Goal: Task Accomplishment & Management: Use online tool/utility

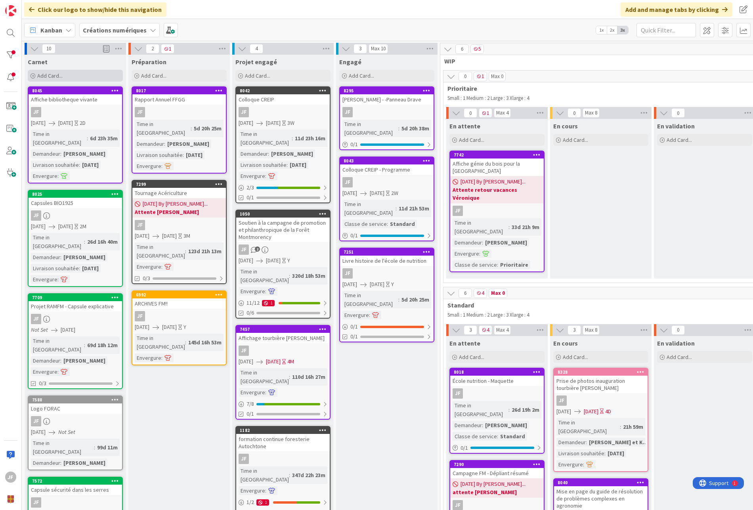
click at [86, 76] on div "Add Card..." at bounding box center [75, 76] width 95 height 12
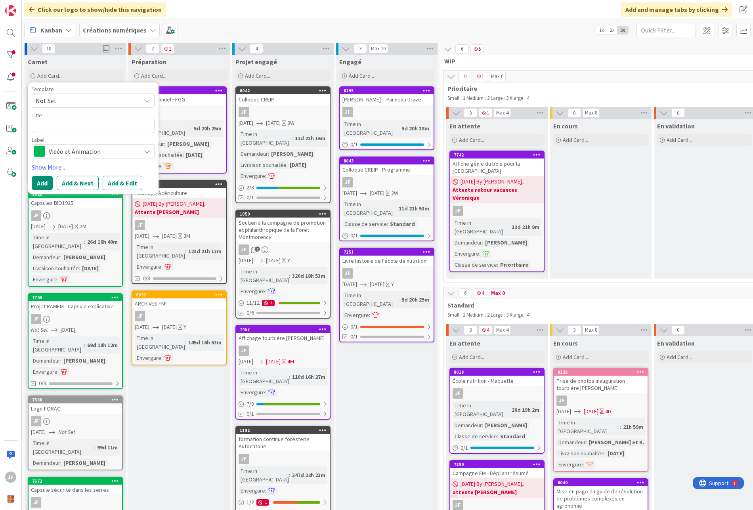
type textarea "x"
type textarea "m"
type textarea "x"
type textarea "mi"
type textarea "x"
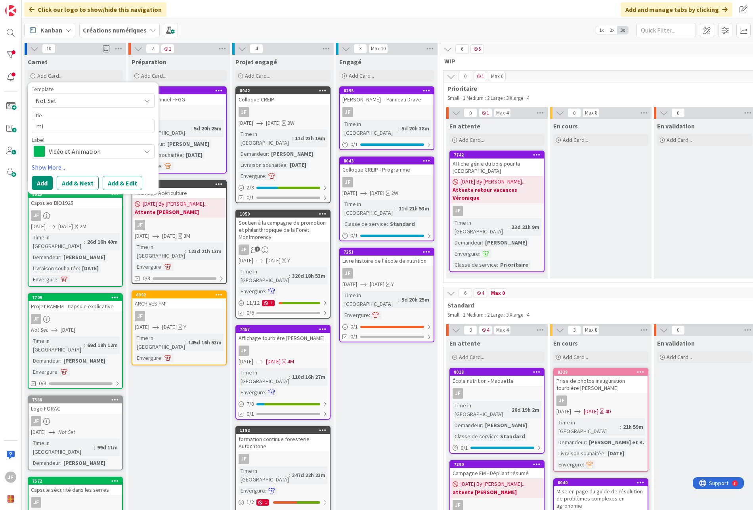
type textarea "min"
type textarea "x"
type textarea "mini"
type textarea "x"
type textarea "mini"
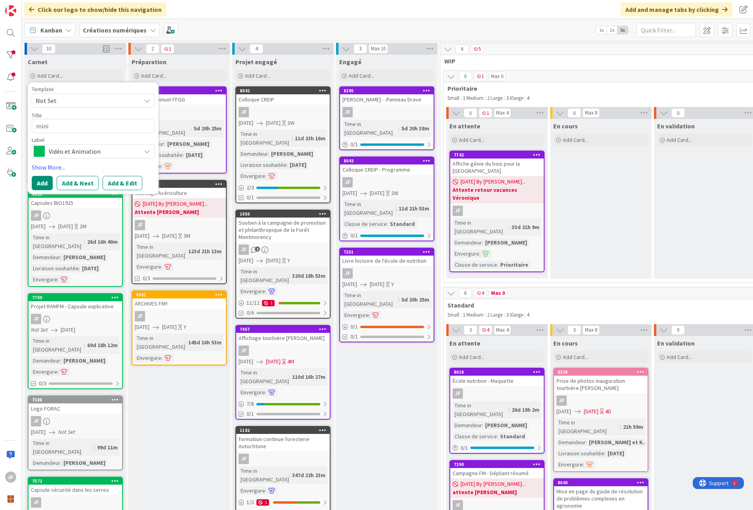
type textarea "x"
type textarea "mini c"
type textarea "x"
type textarea "mini ca"
type textarea "x"
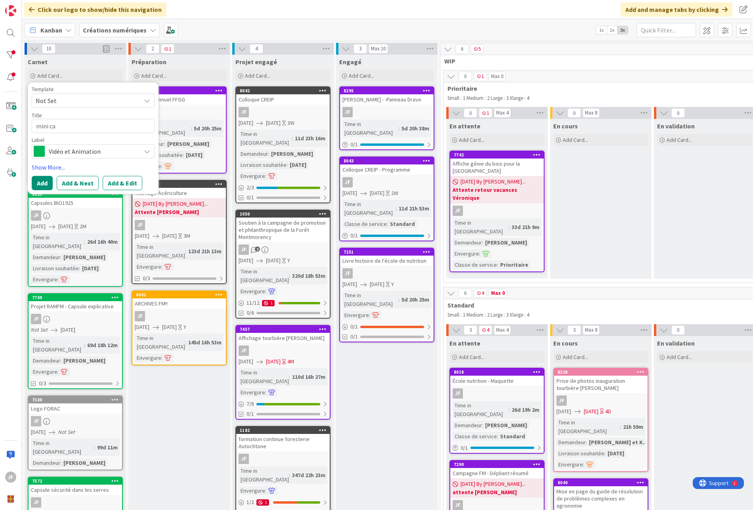
type textarea "mini cap"
type textarea "x"
type textarea "mini caps"
type textarea "x"
type textarea "mini capsu"
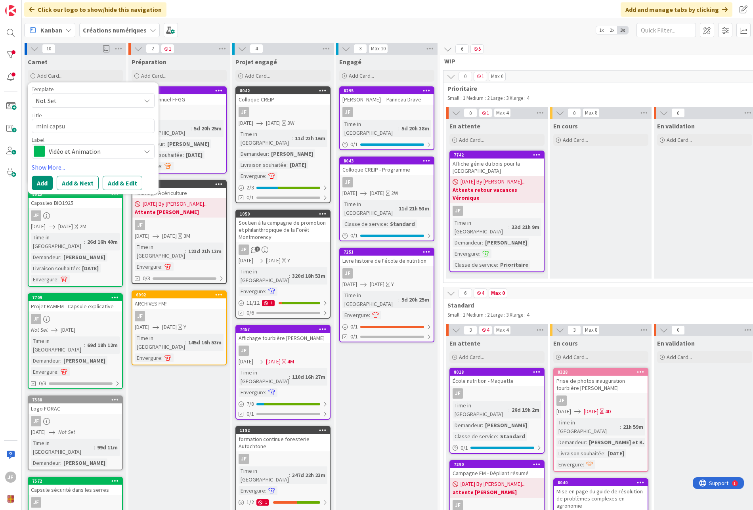
type textarea "x"
type textarea "mini capsul"
type textarea "x"
type textarea "mini capsule"
type textarea "x"
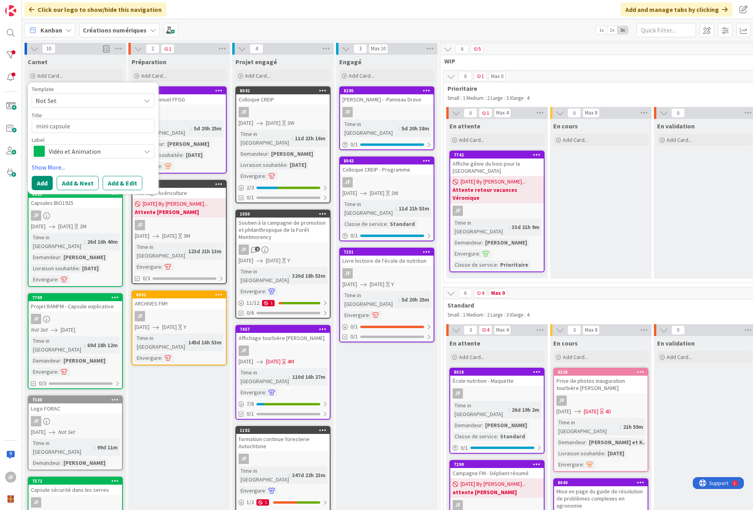
type textarea "mini capsules"
type textarea "x"
type textarea "mini capsules"
type textarea "x"
type textarea "mini capsules p"
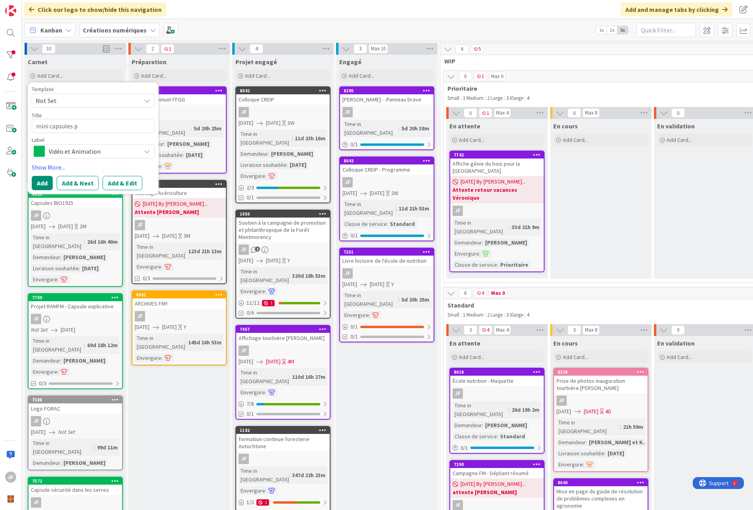
type textarea "x"
type textarea "mini capsules po"
type textarea "x"
type textarea "mini capsules pou"
type textarea "x"
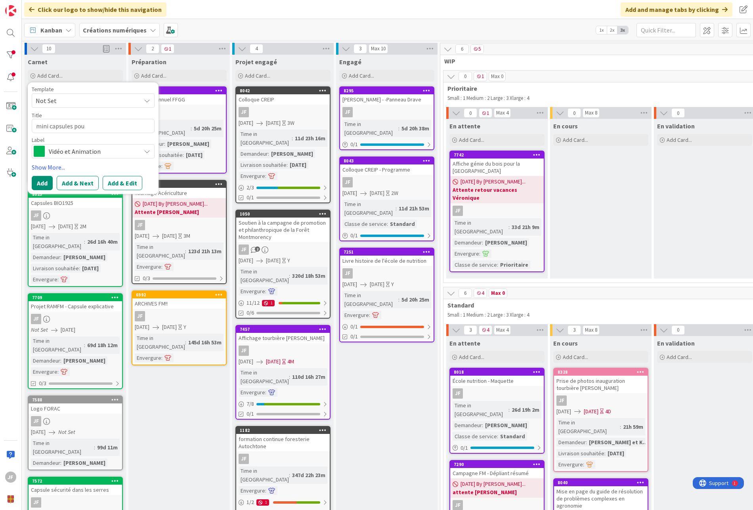
type textarea "mini capsules pour"
type textarea "x"
type textarea "mini capsules pour"
type textarea "x"
type textarea "mini capsules pour F"
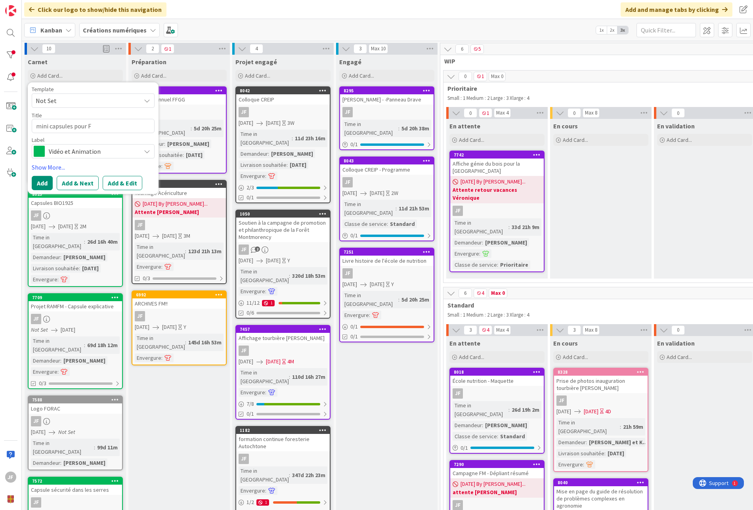
type textarea "x"
type textarea "mini capsules pour FF"
type textarea "x"
type textarea "mini capsules pour FFG"
type textarea "x"
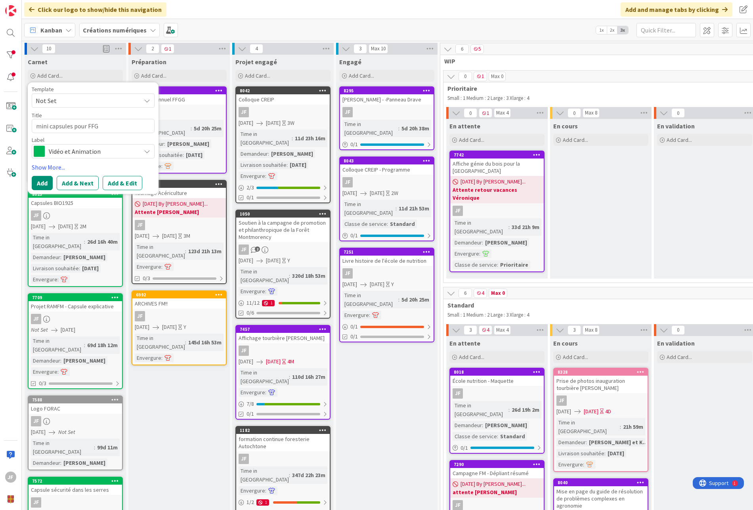
type textarea "mini capsules pour FFGG"
type textarea "x"
type textarea "mini capsules pour FFGG"
type textarea "x"
type textarea "mini capsules pour FFGG m"
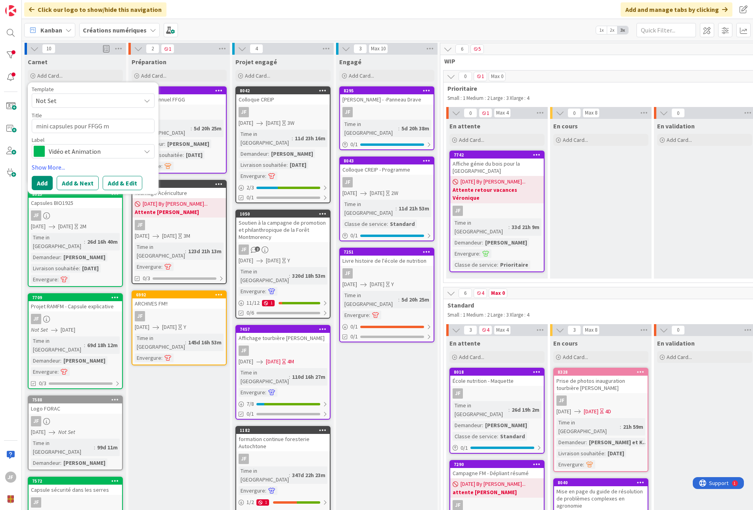
type textarea "x"
type textarea "mini capsules pour FFGG me"
type textarea "x"
type textarea "mini capsules pour FFGG med"
type textarea "x"
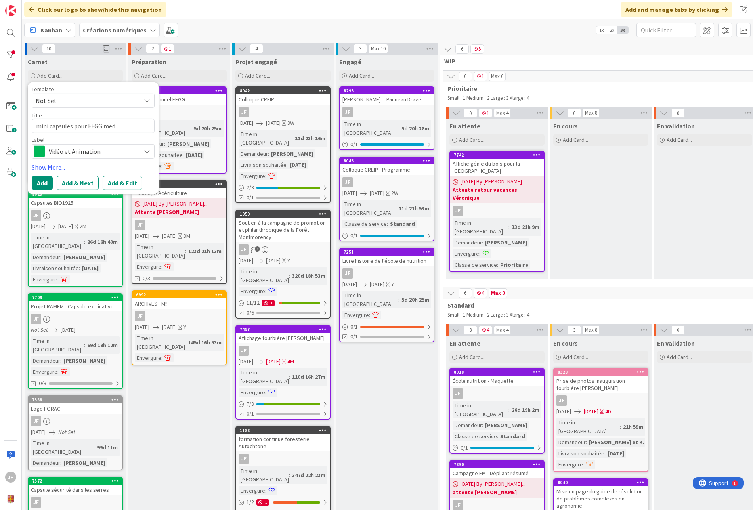
type textarea "mini capsules pour FFGG medi"
type textarea "x"
type textarea "mini capsules pour FFGG media"
type textarea "x"
type textarea "mini capsules pour FFGG media"
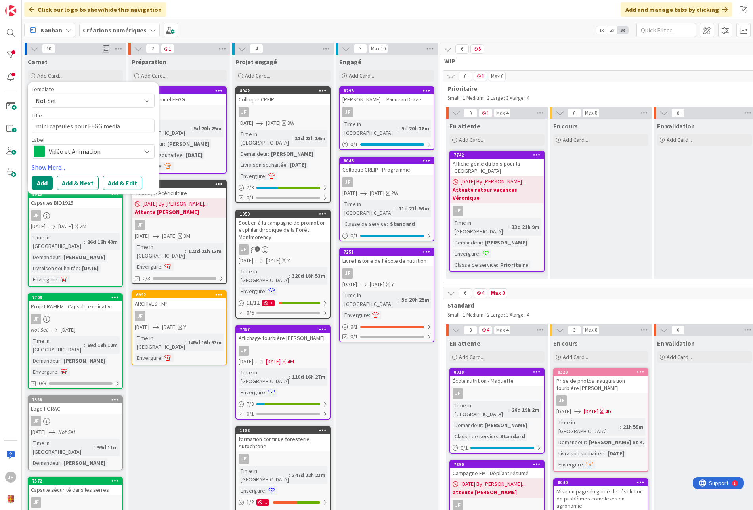
type textarea "x"
type textarea "mini capsules pour FFGG media s"
type textarea "x"
type textarea "mini capsules pour FFGG media so"
type textarea "x"
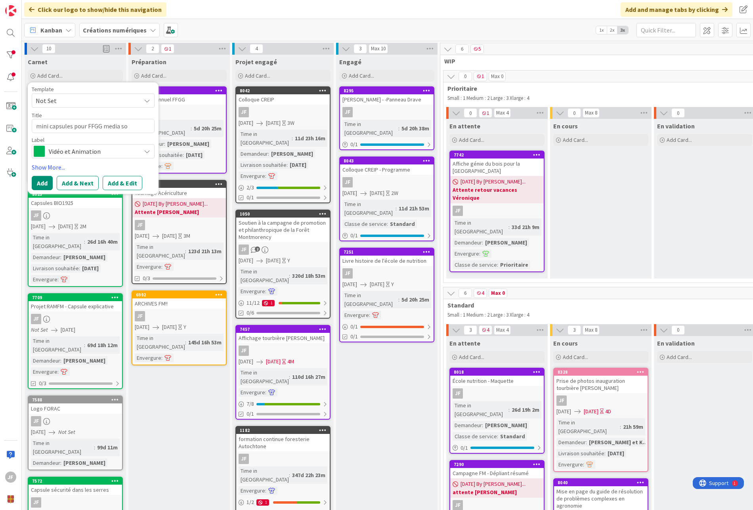
type textarea "mini capsules pour FFGG media soc"
type textarea "x"
type textarea "mini capsules pour FFGG media socu"
type textarea "x"
type textarea "mini capsules pour FFGG media socua"
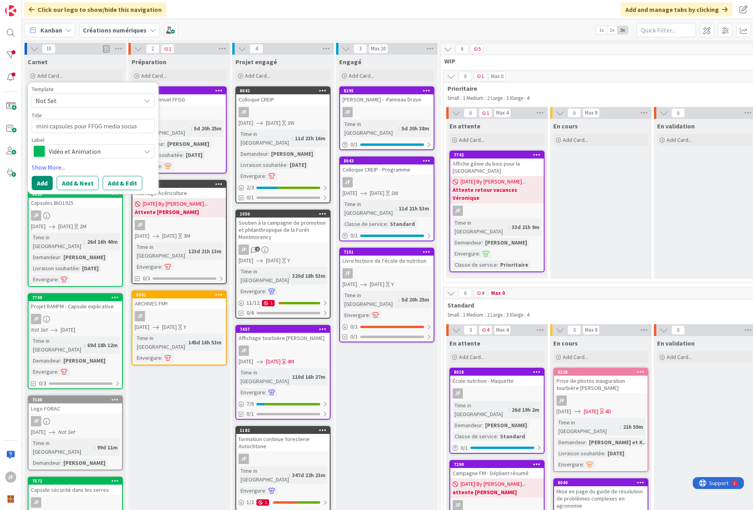
type textarea "x"
type textarea "mini capsules pour FFGG media socuax"
type textarea "x"
type textarea "mini capsules pour FFGG media socuaxu"
type textarea "x"
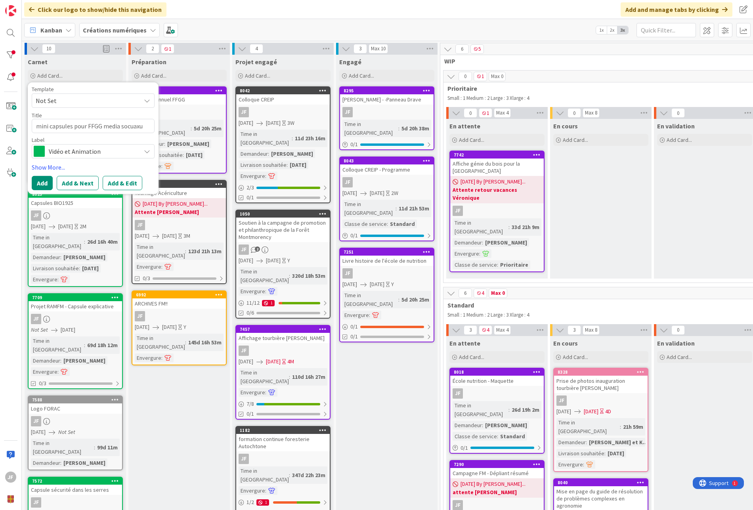
type textarea "mini capsules pour FFGG media socuax"
type textarea "x"
type textarea "mini capsules pour FFGG media socua"
type textarea "x"
type textarea "mini capsules pour FFGG media socu"
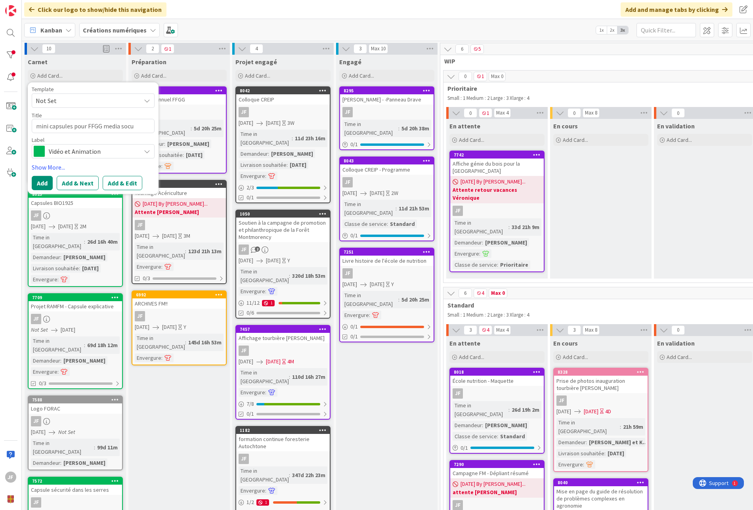
type textarea "x"
type textarea "mini capsules pour FFGG media soc"
type textarea "x"
type textarea "mini capsules pour FFGG media soci"
type textarea "x"
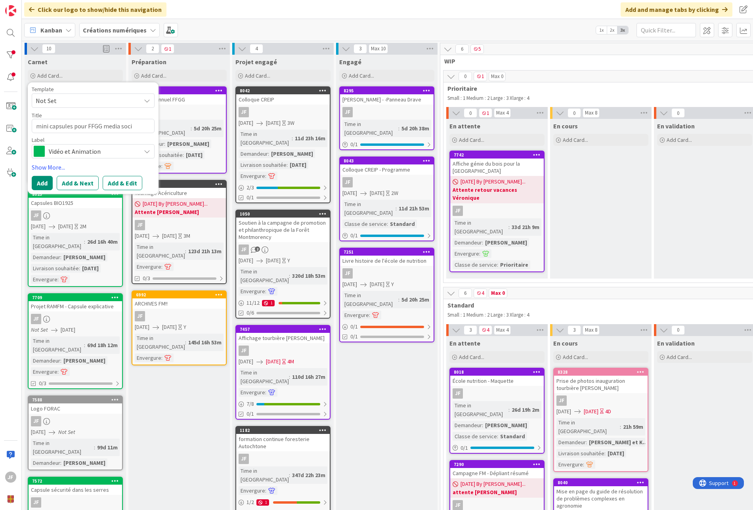
type textarea "mini capsules pour FFGG media socia"
type textarea "x"
type textarea "mini capsules pour FFGG media sociau"
type textarea "x"
type textarea "mini capsules pour FFGG media sociaux"
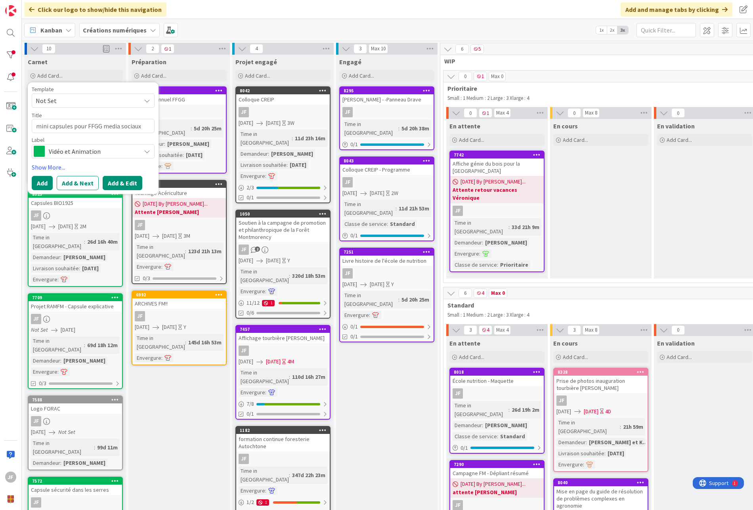
click at [129, 179] on button "Add & Edit" at bounding box center [123, 183] width 40 height 14
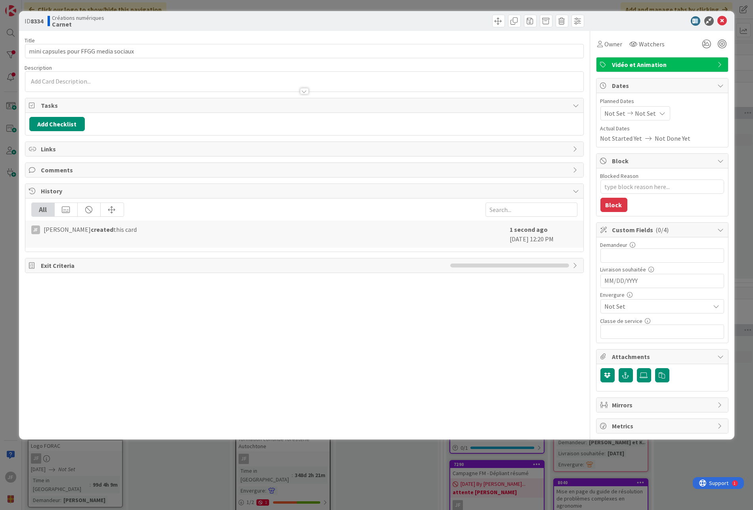
type textarea "x"
click at [624, 257] on input "text" at bounding box center [663, 256] width 124 height 14
type input "Sonai"
type textarea "x"
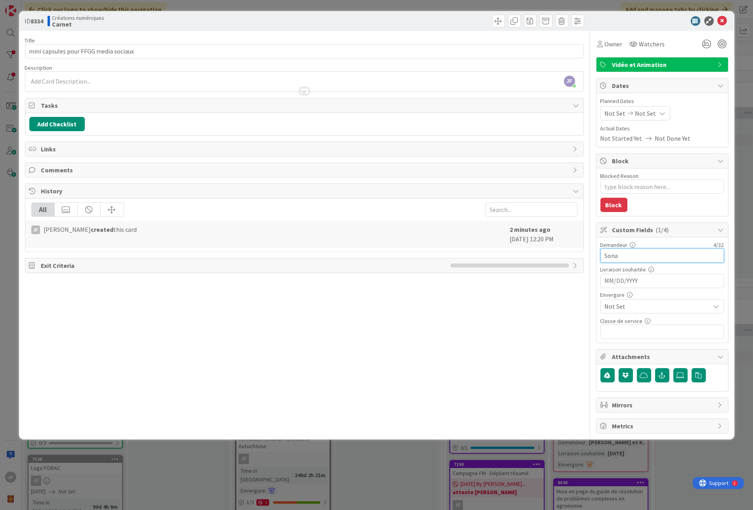
type input "Son"
type textarea "x"
type input "Soni"
type textarea "x"
type input "[PERSON_NAME] et"
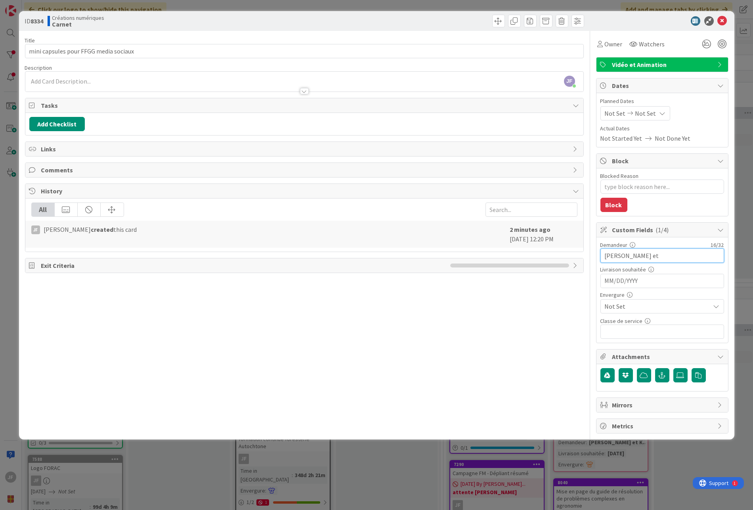
type textarea "x"
type input "[PERSON_NAME] et V"
type textarea "x"
type input "[PERSON_NAME] et [PERSON_NAME]"
type textarea "x"
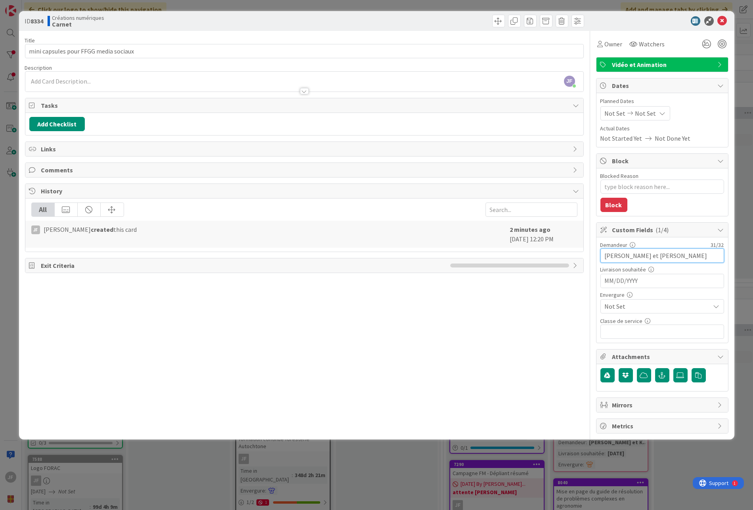
click at [675, 255] on input "[PERSON_NAME] et [PERSON_NAME]" at bounding box center [663, 256] width 124 height 14
type input "[PERSON_NAME] et [PERSON_NAME]"
type textarea "x"
type input "[PERSON_NAME] et [PERSON_NAME]"
click at [617, 46] on span "Owner" at bounding box center [614, 44] width 18 height 10
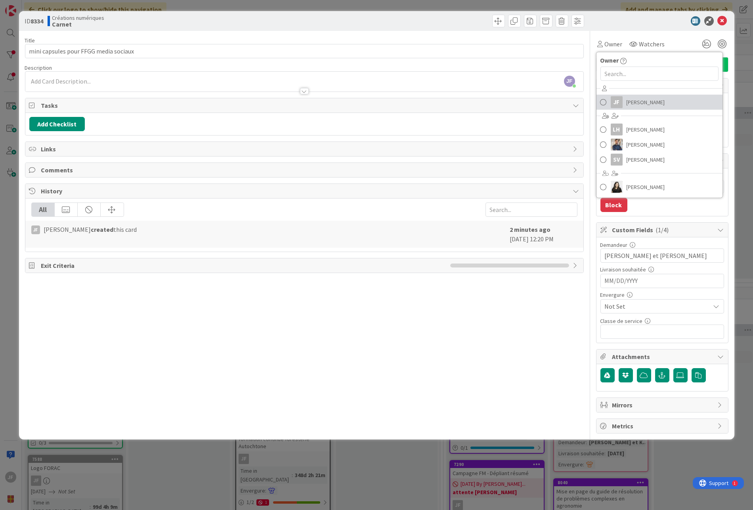
drag, startPoint x: 631, startPoint y: 101, endPoint x: 639, endPoint y: 92, distance: 12.4
click at [631, 101] on span "[PERSON_NAME]" at bounding box center [646, 102] width 38 height 12
type textarea "x"
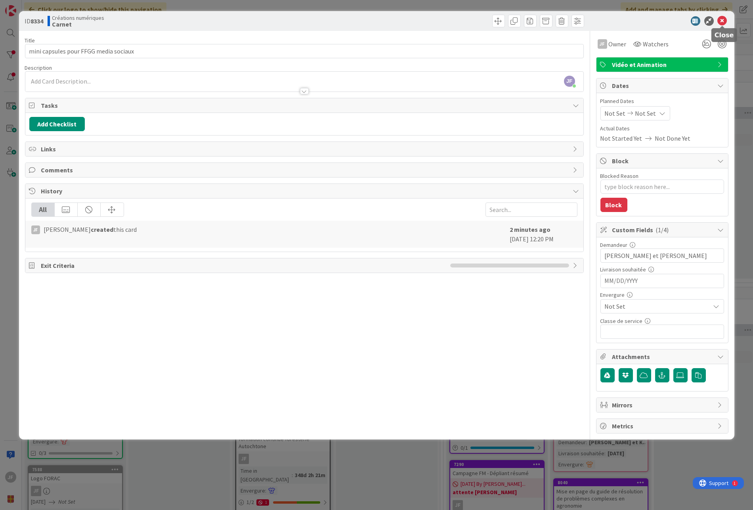
click at [722, 22] on icon at bounding box center [723, 21] width 10 height 10
